Goal: Task Accomplishment & Management: Manage account settings

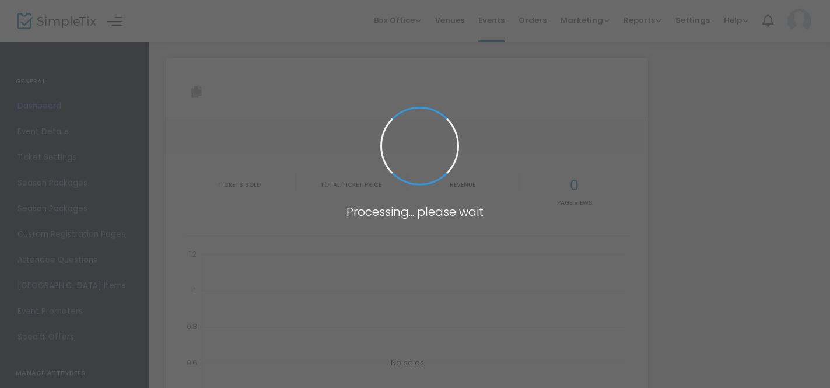
type input "[URL][DOMAIN_NAME]"
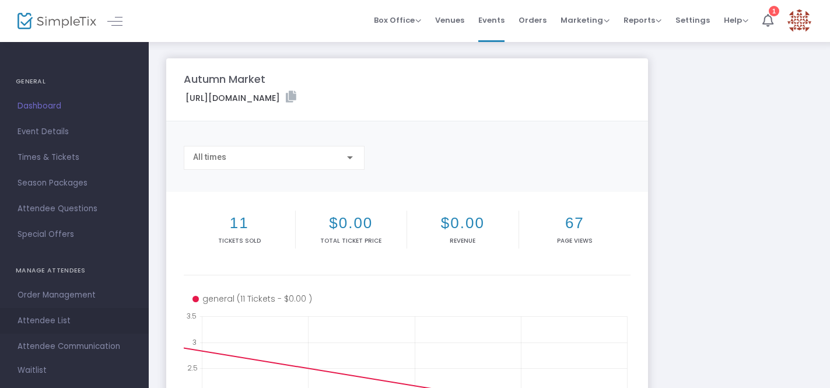
click at [46, 317] on span "Attendee List" at bounding box center [74, 320] width 114 height 15
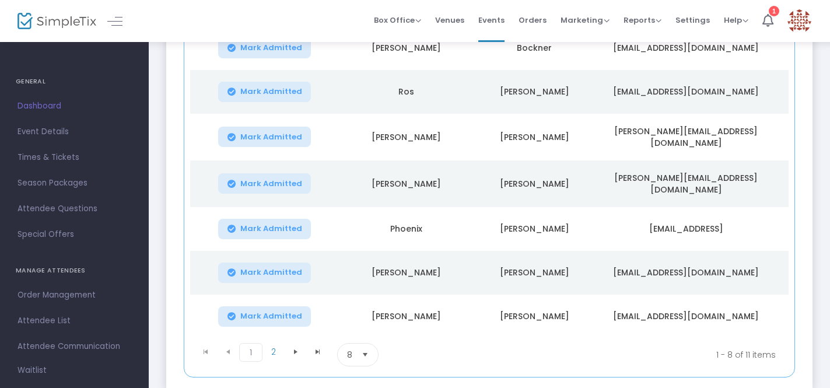
scroll to position [259, 0]
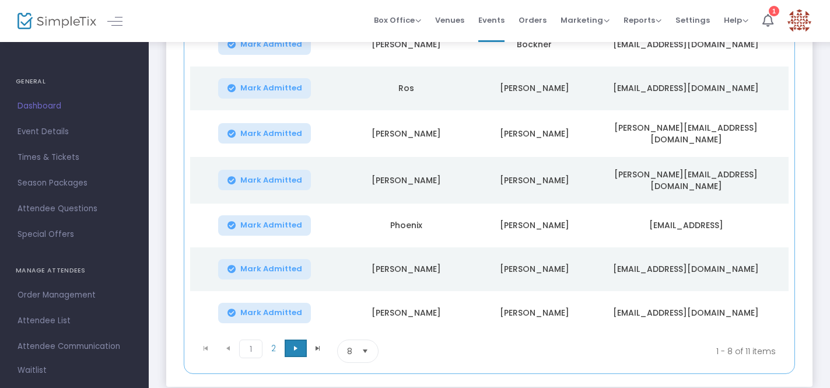
click at [294, 348] on span "Go to the next page" at bounding box center [295, 347] width 9 height 9
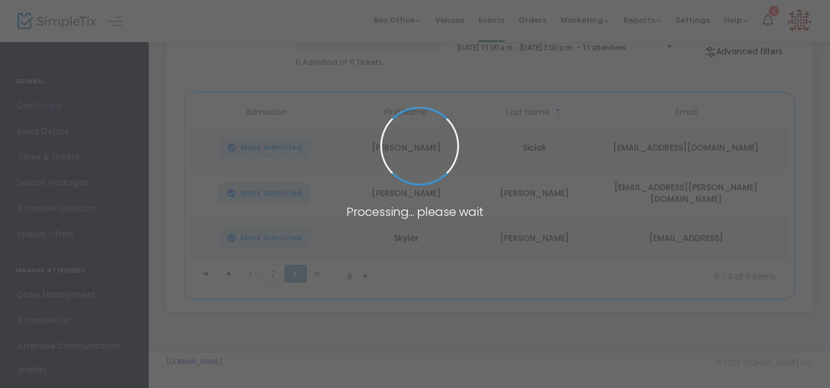
scroll to position [113, 0]
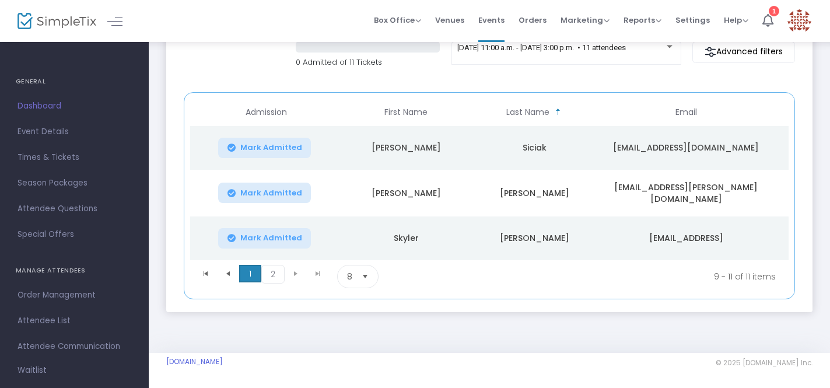
click at [253, 278] on span "1" at bounding box center [250, 273] width 22 height 17
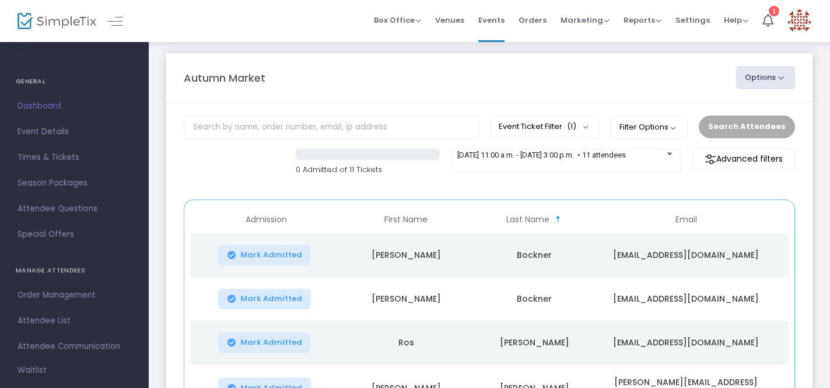
scroll to position [0, 0]
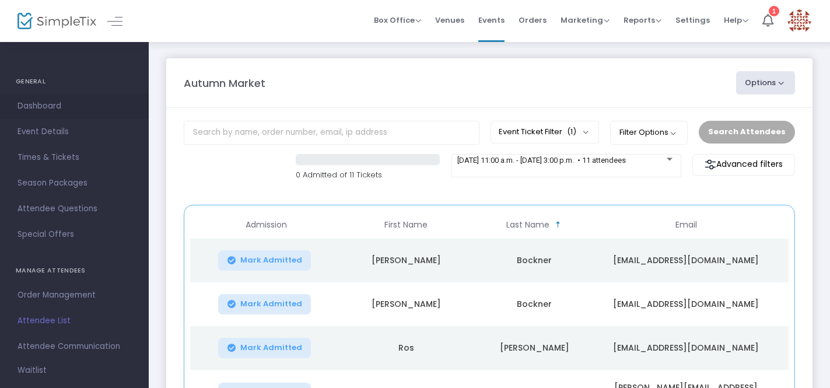
click at [71, 108] on span "Dashboard" at bounding box center [74, 106] width 114 height 15
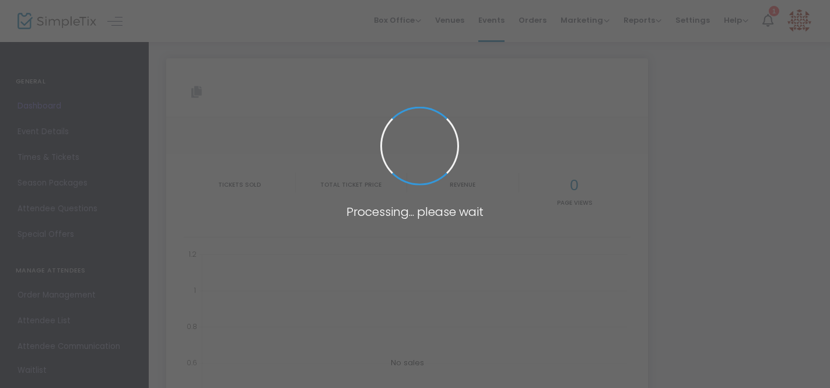
type input "[URL][DOMAIN_NAME]"
